Goal: Navigation & Orientation: Understand site structure

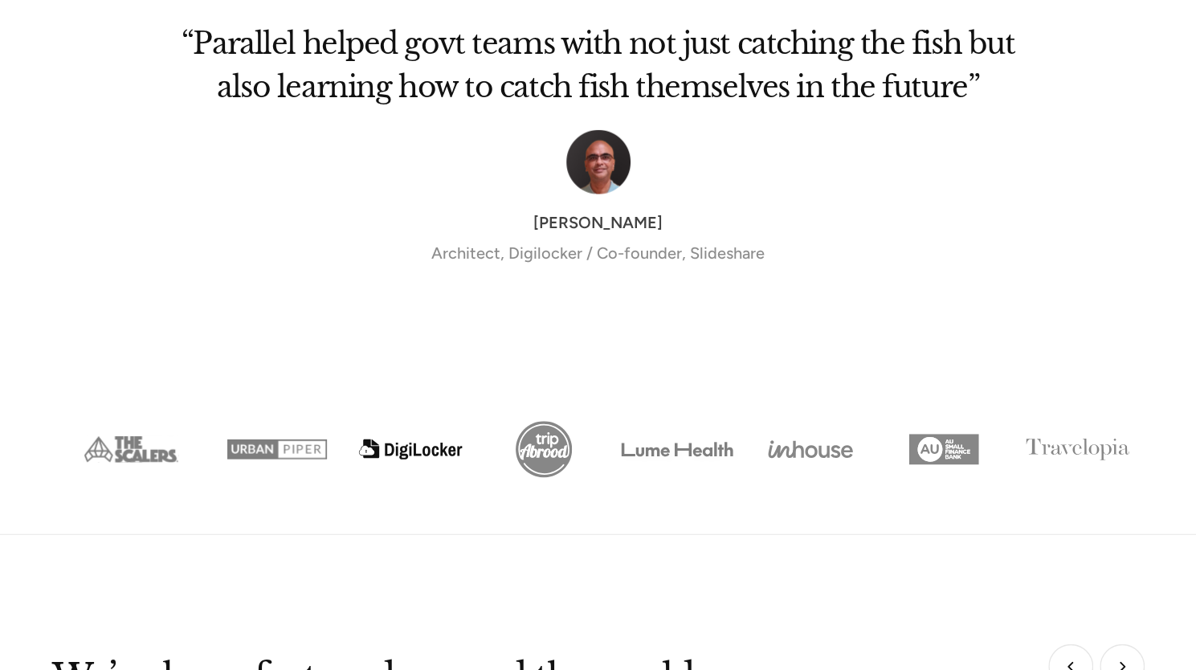
scroll to position [6857, 0]
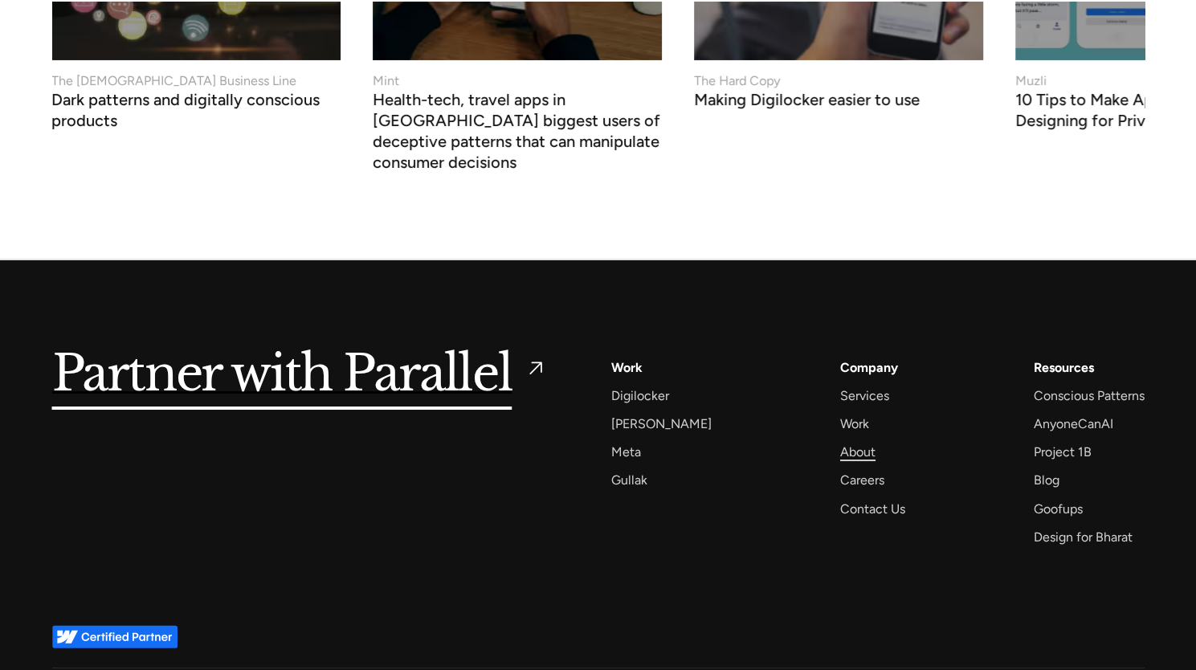
click at [841, 441] on div "About" at bounding box center [857, 452] width 35 height 22
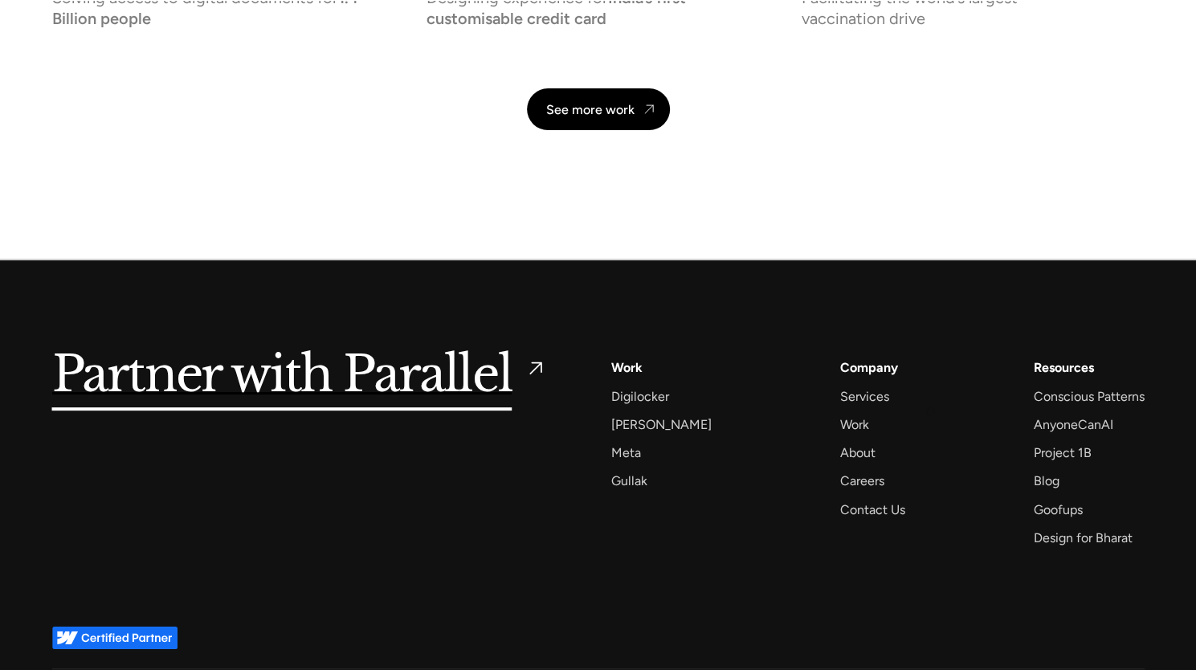
scroll to position [3794, 0]
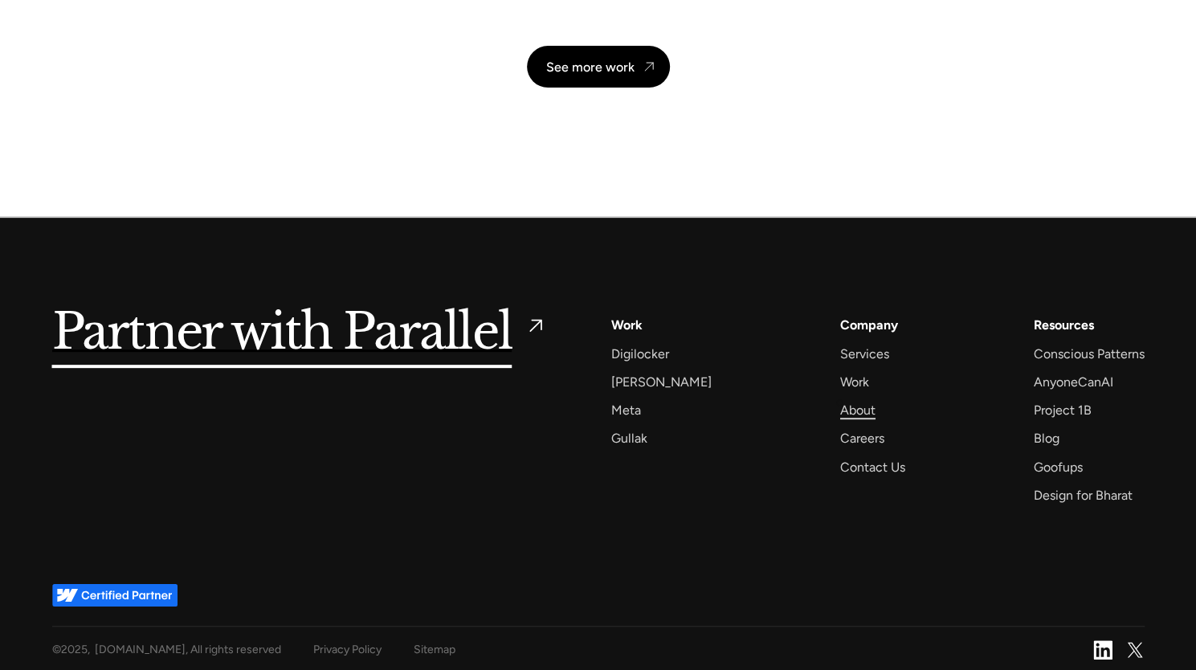
click at [840, 403] on div "About" at bounding box center [857, 410] width 35 height 22
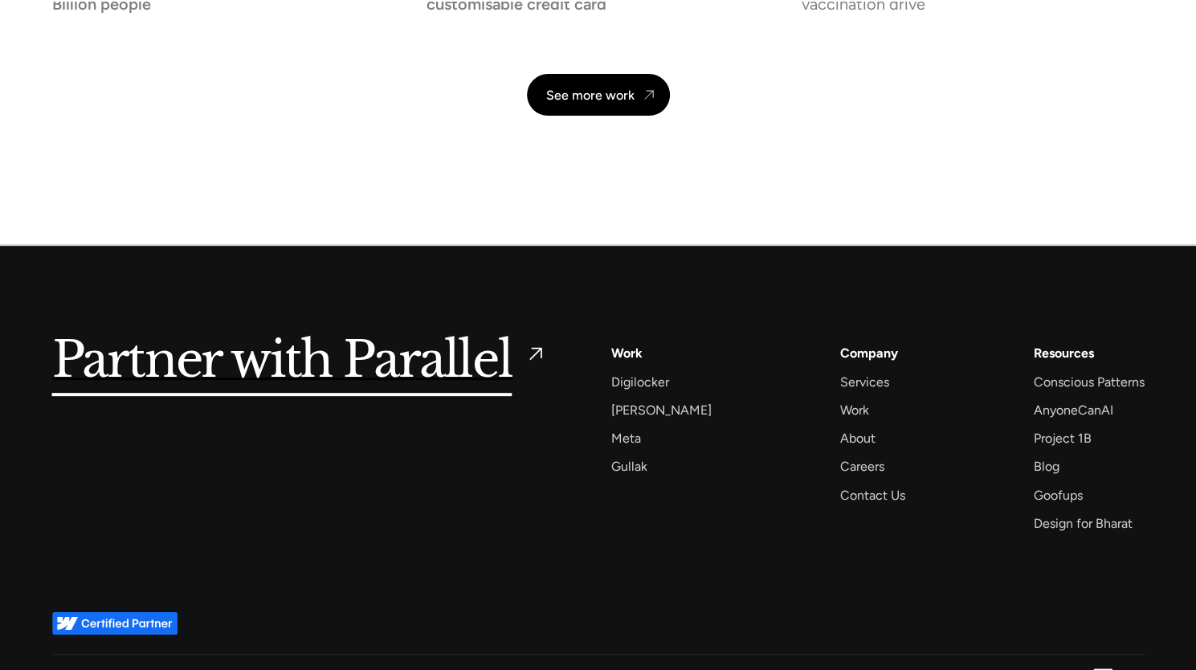
scroll to position [3794, 0]
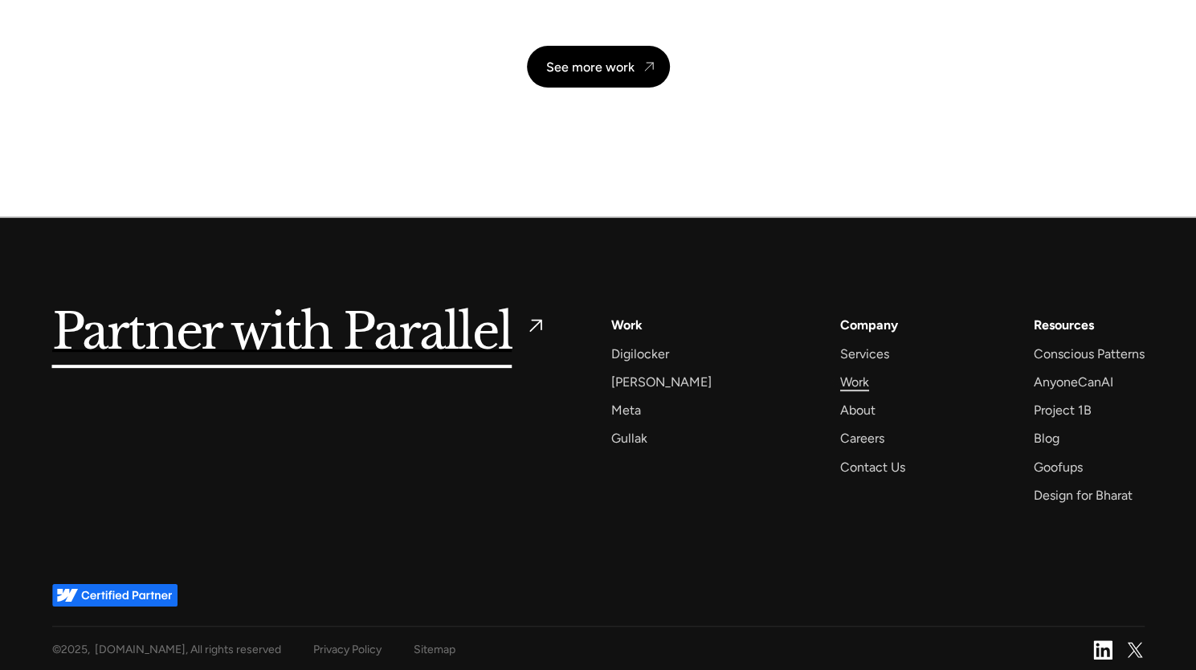
click at [840, 382] on div "Work" at bounding box center [854, 382] width 29 height 22
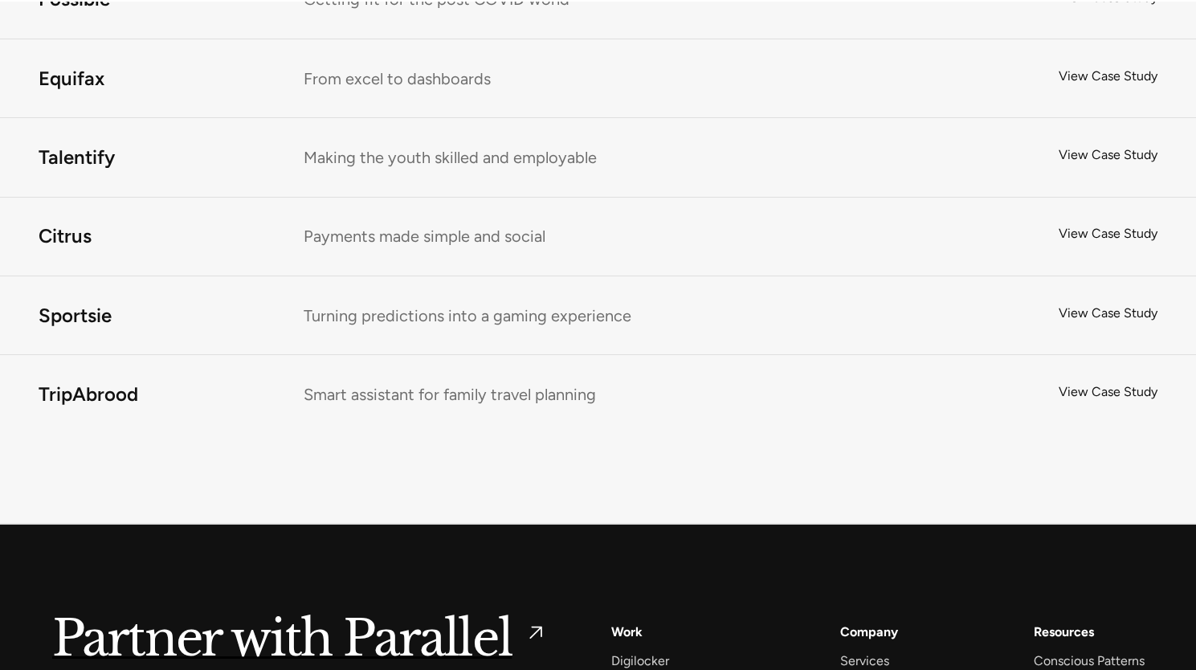
scroll to position [10579, 0]
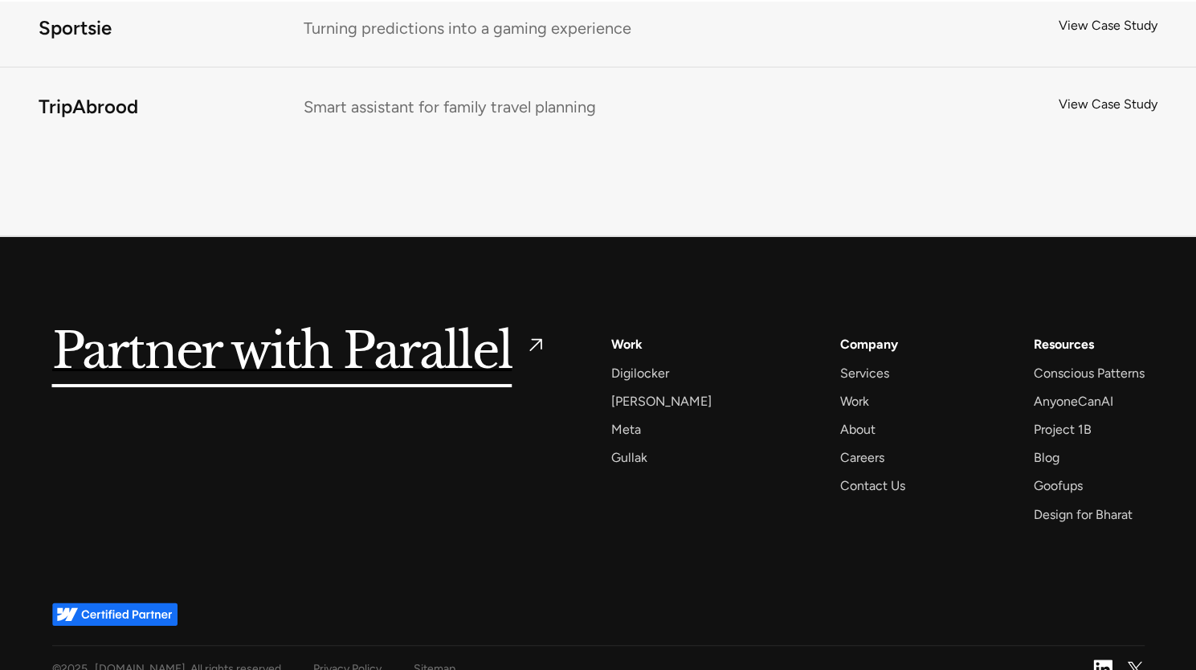
click at [749, 466] on div "Services AI Design Sprint Design Sprint UX Design ProdUX Work Digilocker [PERSO…" at bounding box center [877, 428] width 532 height 191
